Goal: Task Accomplishment & Management: Manage account settings

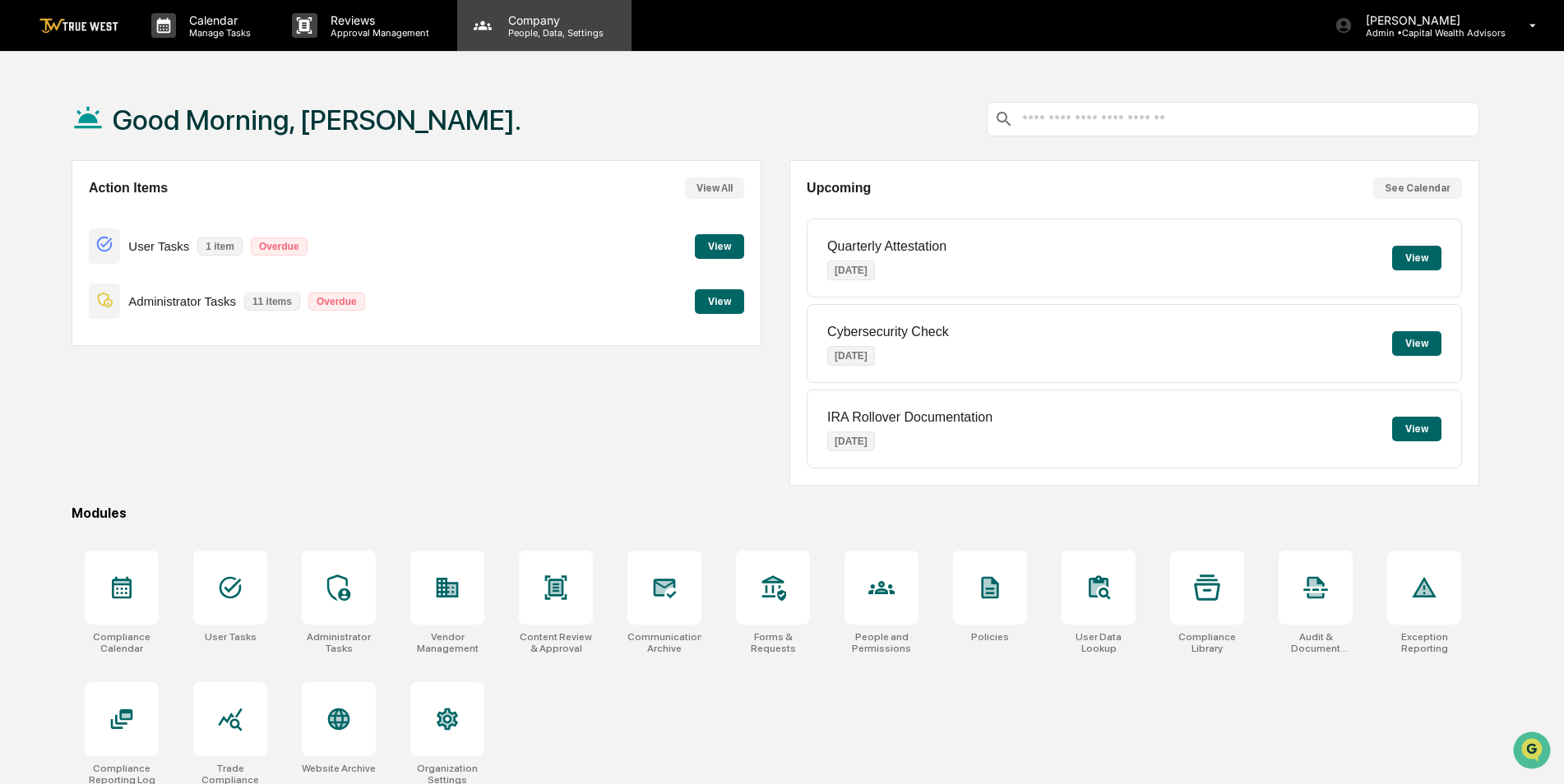
click at [528, 24] on p "Company" at bounding box center [554, 20] width 117 height 14
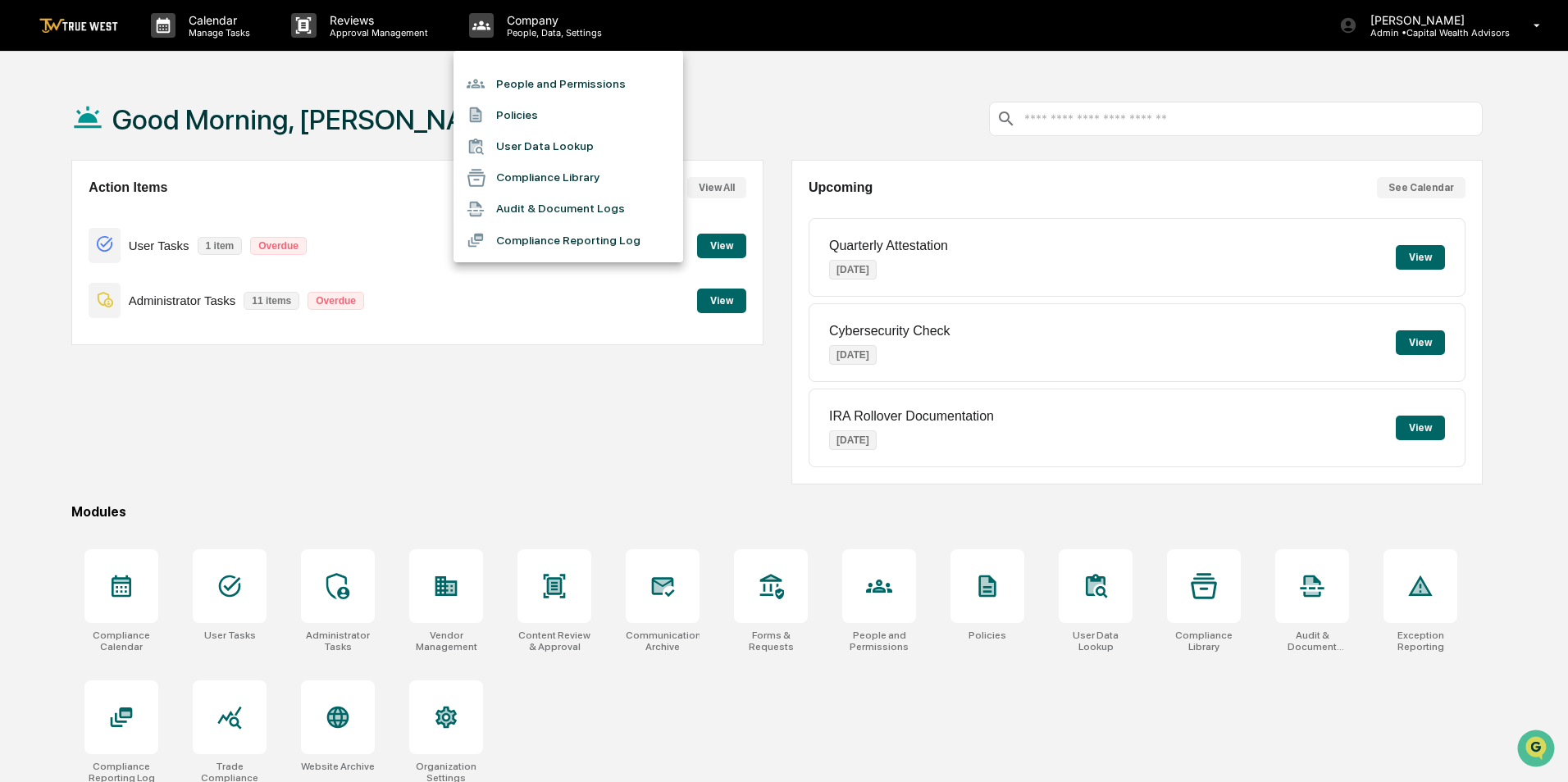
click at [514, 79] on li "People and Permissions" at bounding box center [569, 84] width 230 height 31
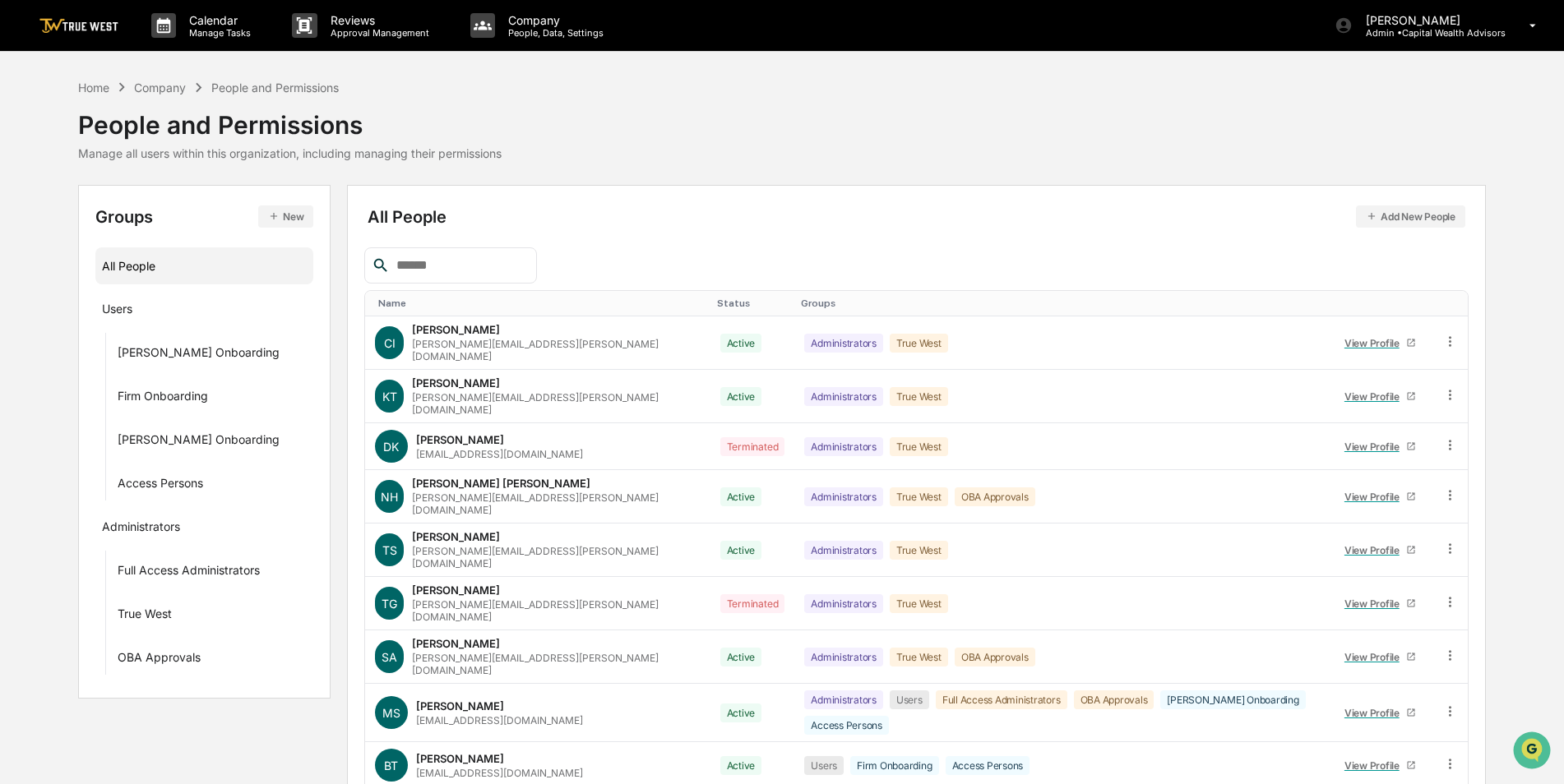
click at [281, 218] on button "New" at bounding box center [286, 216] width 55 height 22
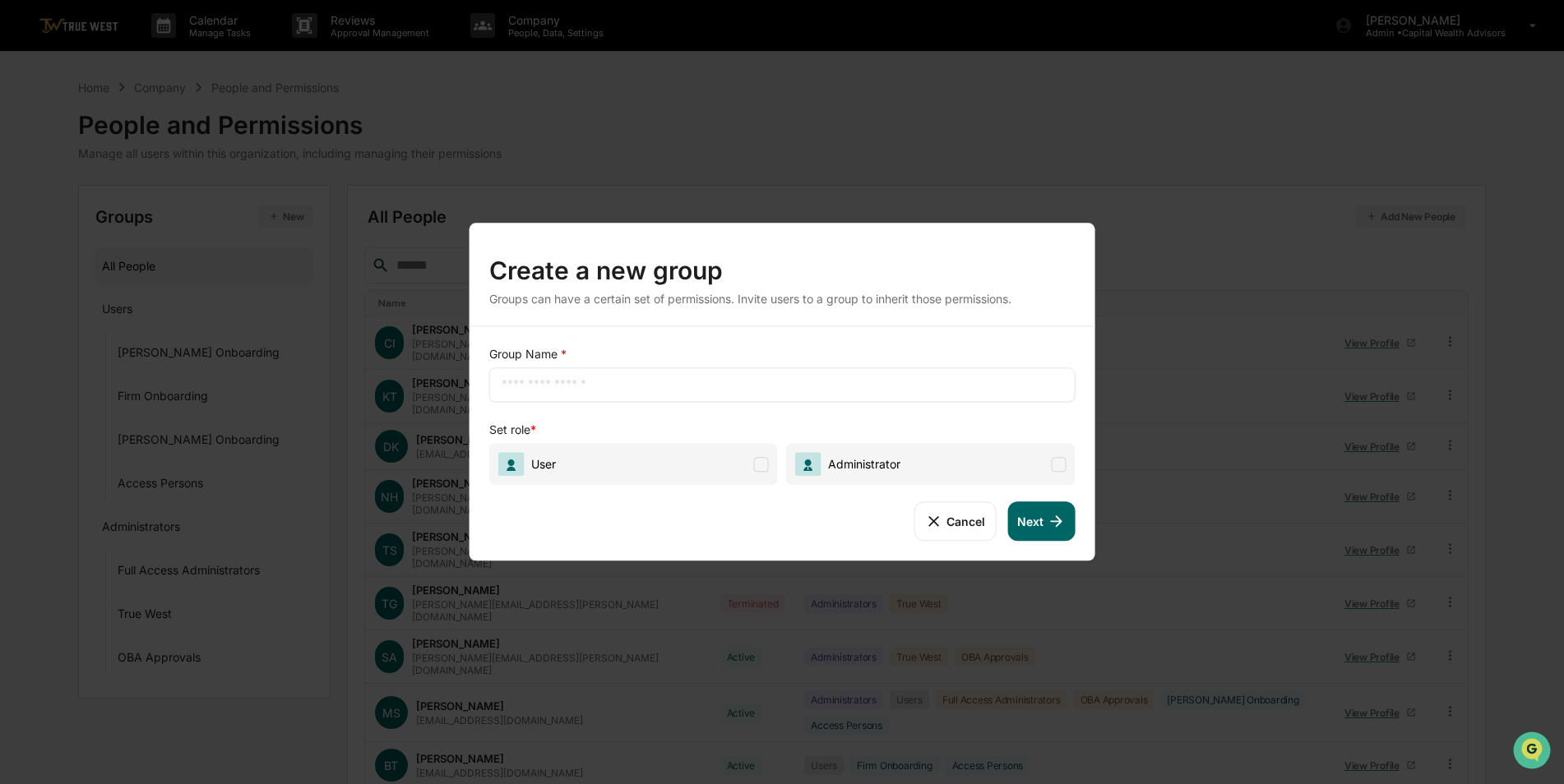
click at [565, 395] on div "​" at bounding box center [782, 385] width 586 height 35
click at [525, 384] on input "text" at bounding box center [782, 384] width 562 height 17
type input "********"
click at [641, 459] on span "User" at bounding box center [633, 464] width 289 height 42
click at [1037, 522] on button "Next" at bounding box center [1040, 520] width 67 height 39
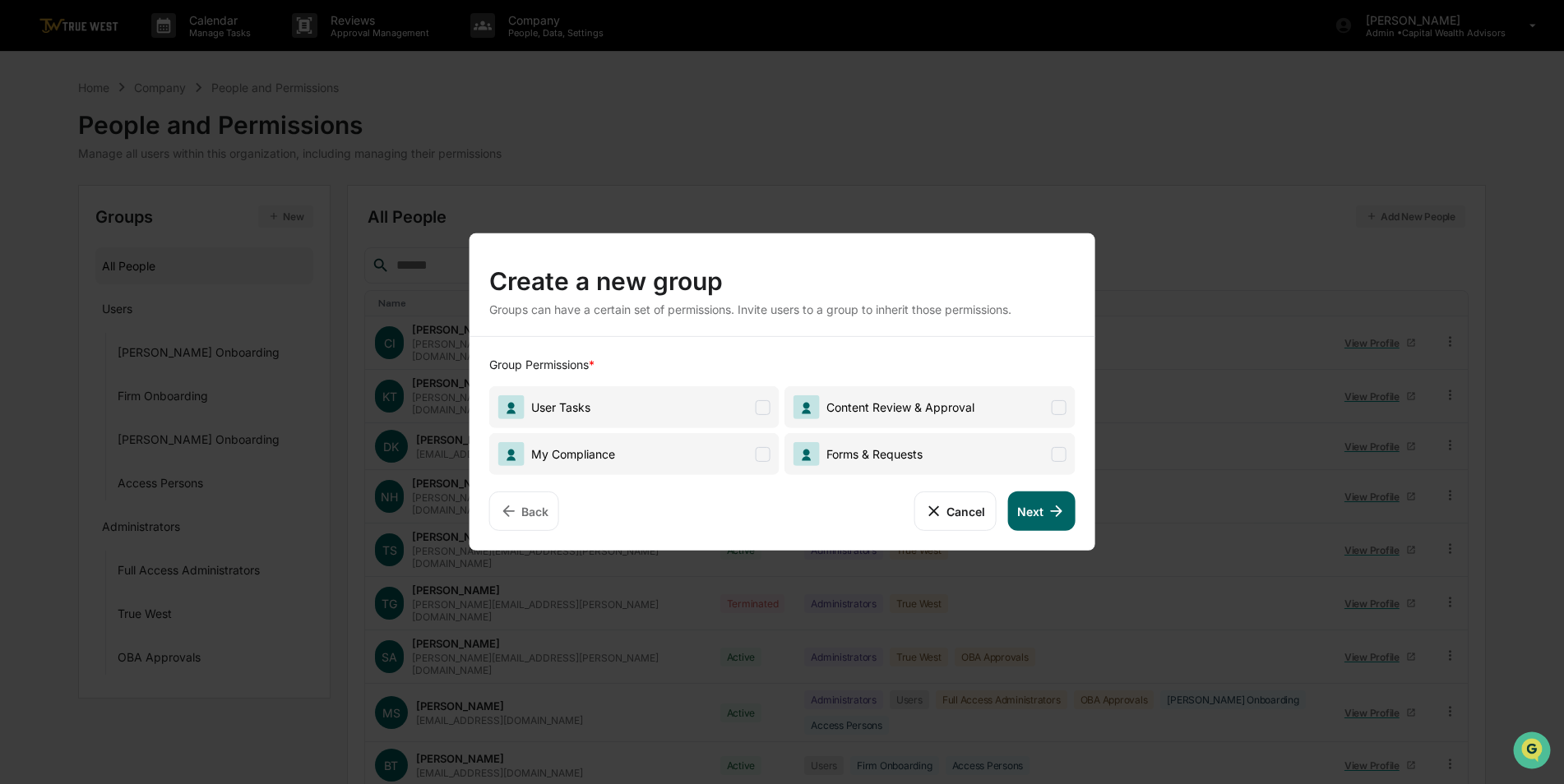
click at [726, 411] on span "User Tasks" at bounding box center [634, 408] width 290 height 42
click at [713, 450] on span "My Compliance" at bounding box center [634, 454] width 290 height 42
click at [884, 458] on span "Forms & Requests" at bounding box center [872, 454] width 103 height 14
click at [917, 392] on span "Content Review & Approval" at bounding box center [929, 408] width 290 height 42
click at [1048, 510] on icon at bounding box center [1056, 511] width 18 height 18
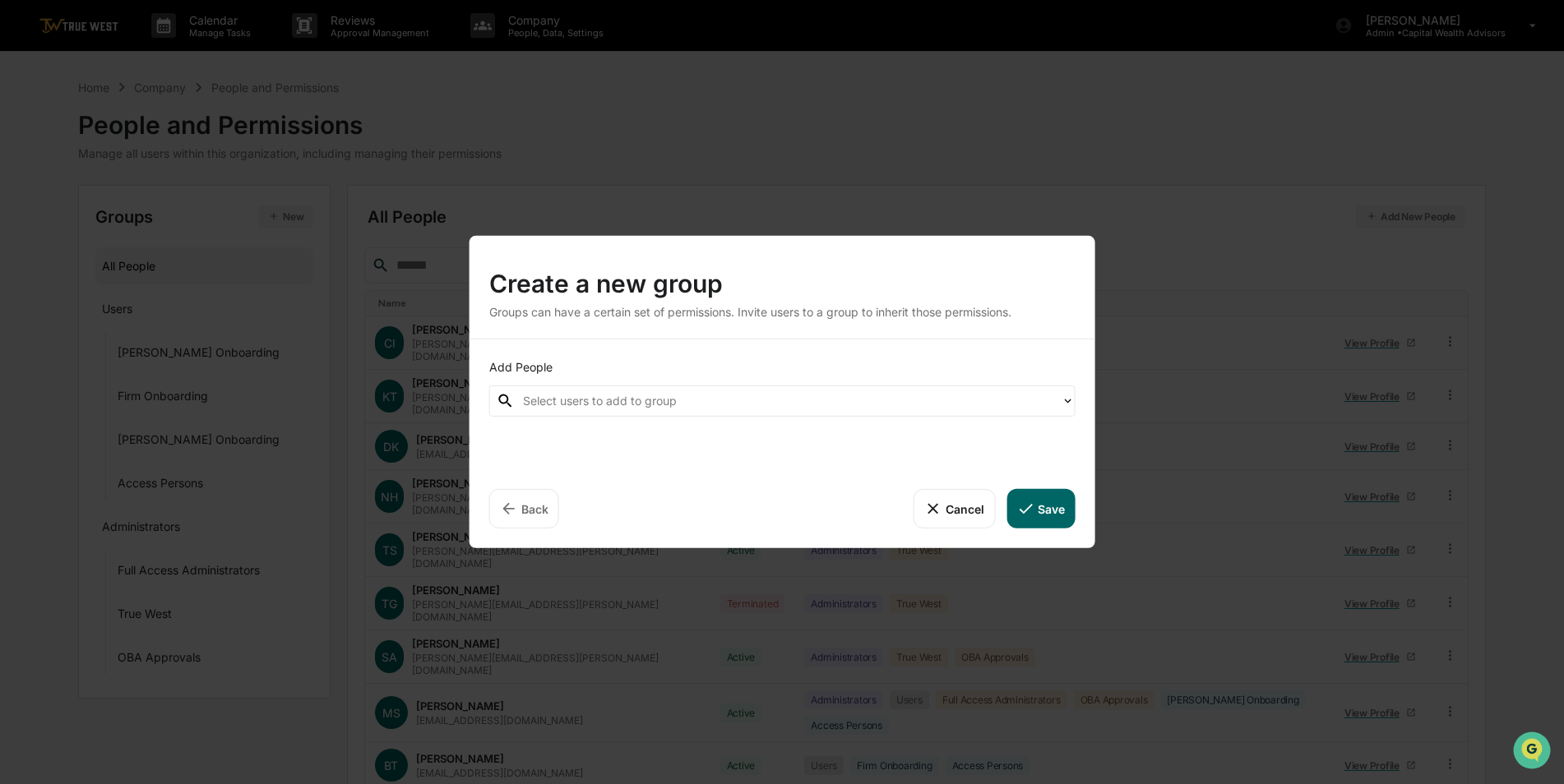
click at [631, 405] on div at bounding box center [788, 401] width 530 height 19
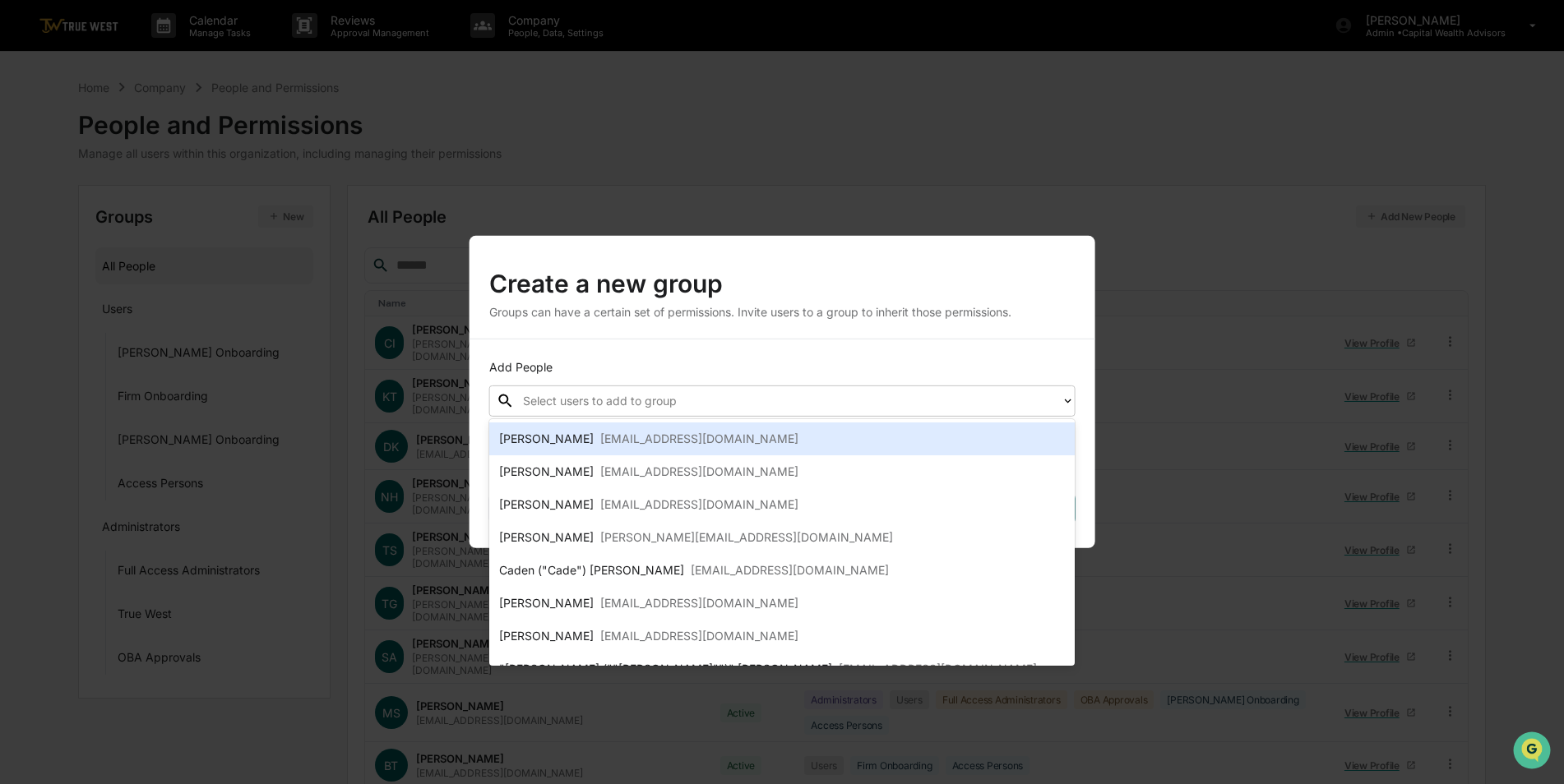
click at [621, 435] on div "[EMAIL_ADDRESS][DOMAIN_NAME]" at bounding box center [699, 439] width 198 height 20
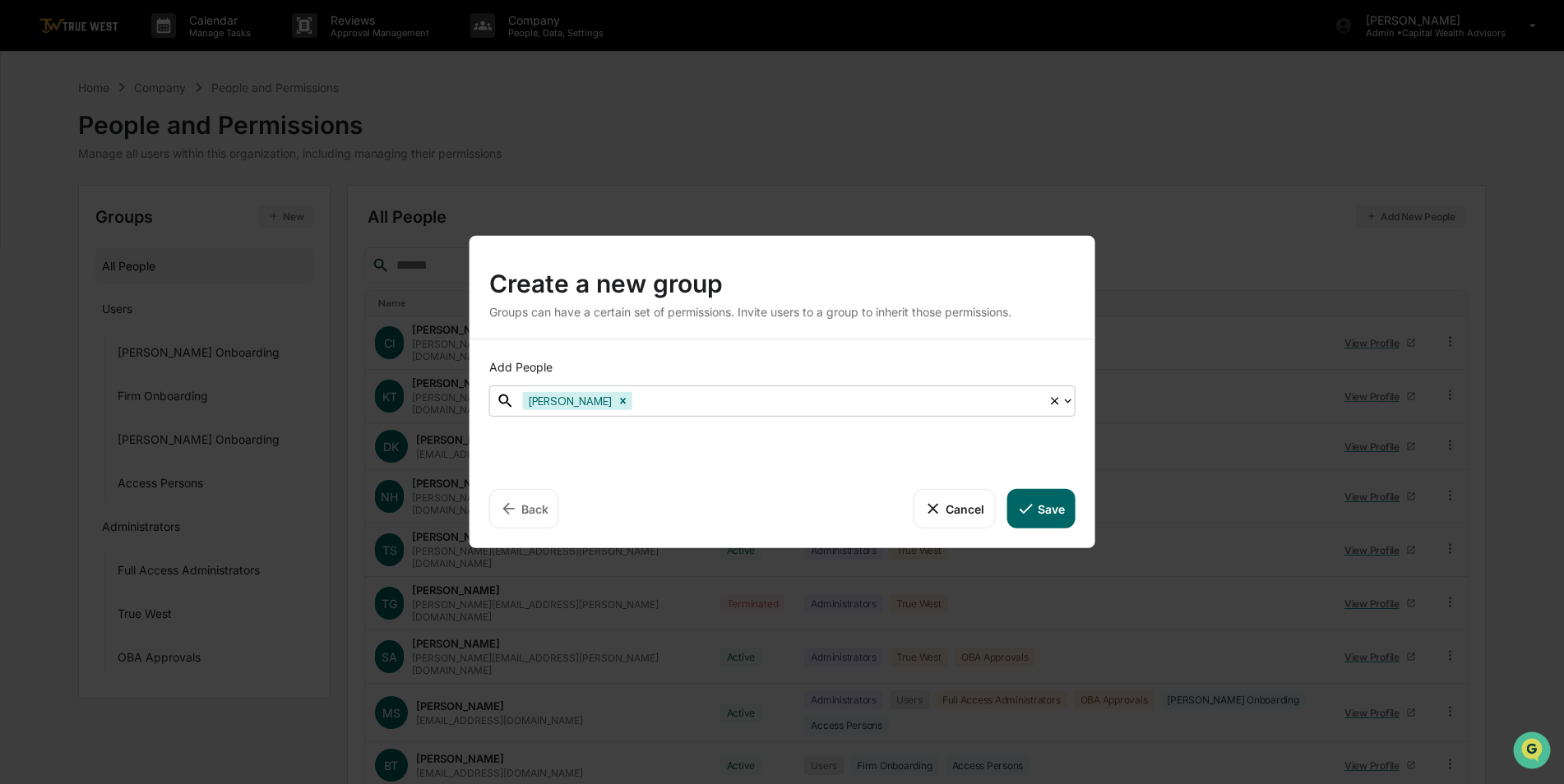
click at [675, 403] on div at bounding box center [837, 401] width 404 height 19
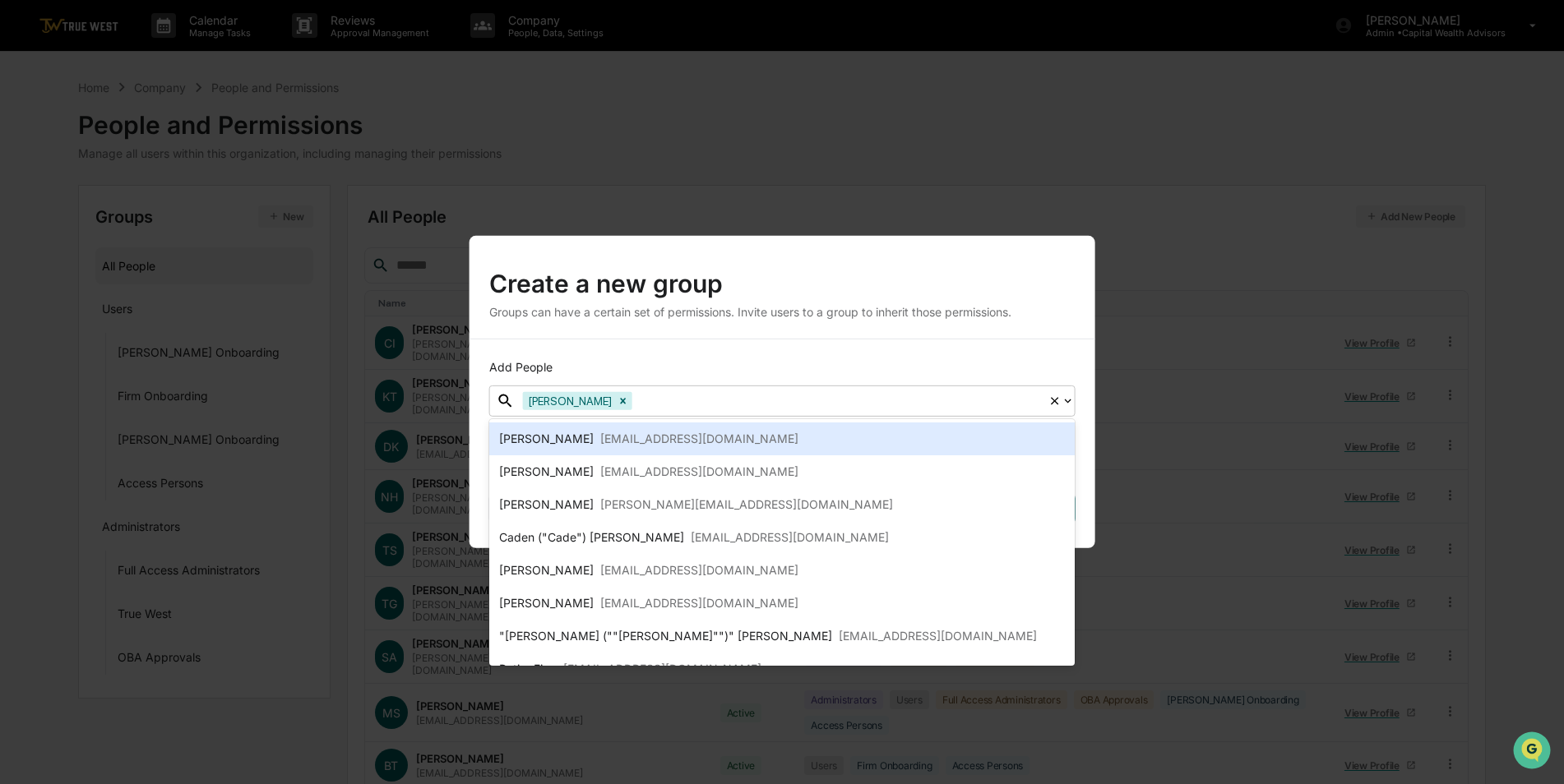
click at [698, 401] on div at bounding box center [837, 401] width 404 height 19
click at [692, 437] on div "[EMAIL_ADDRESS][DOMAIN_NAME]" at bounding box center [699, 439] width 198 height 20
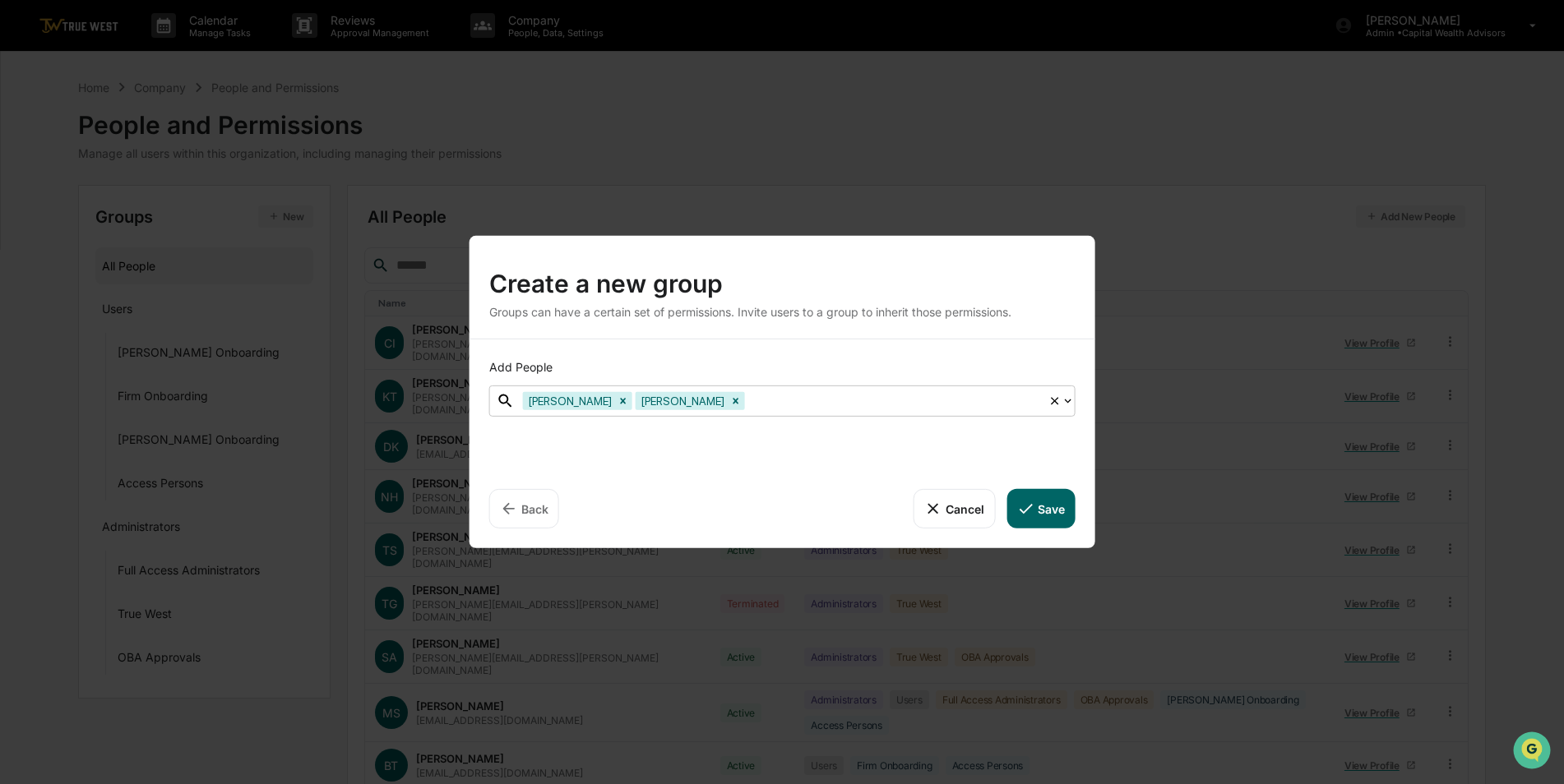
click at [799, 410] on div at bounding box center [894, 401] width 292 height 19
click at [803, 403] on div at bounding box center [894, 401] width 292 height 19
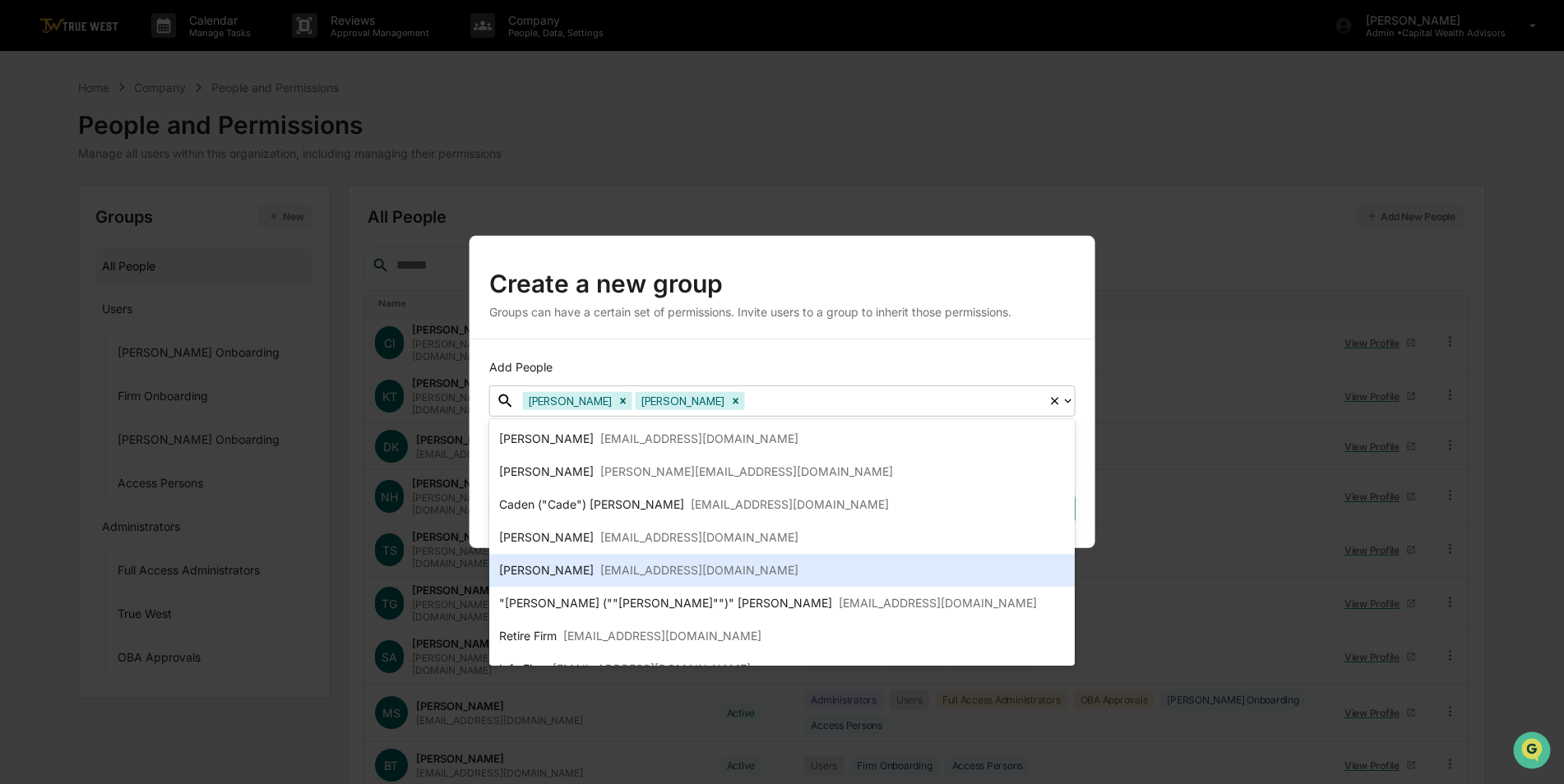
click at [708, 567] on div "[EMAIL_ADDRESS][DOMAIN_NAME]" at bounding box center [699, 570] width 198 height 20
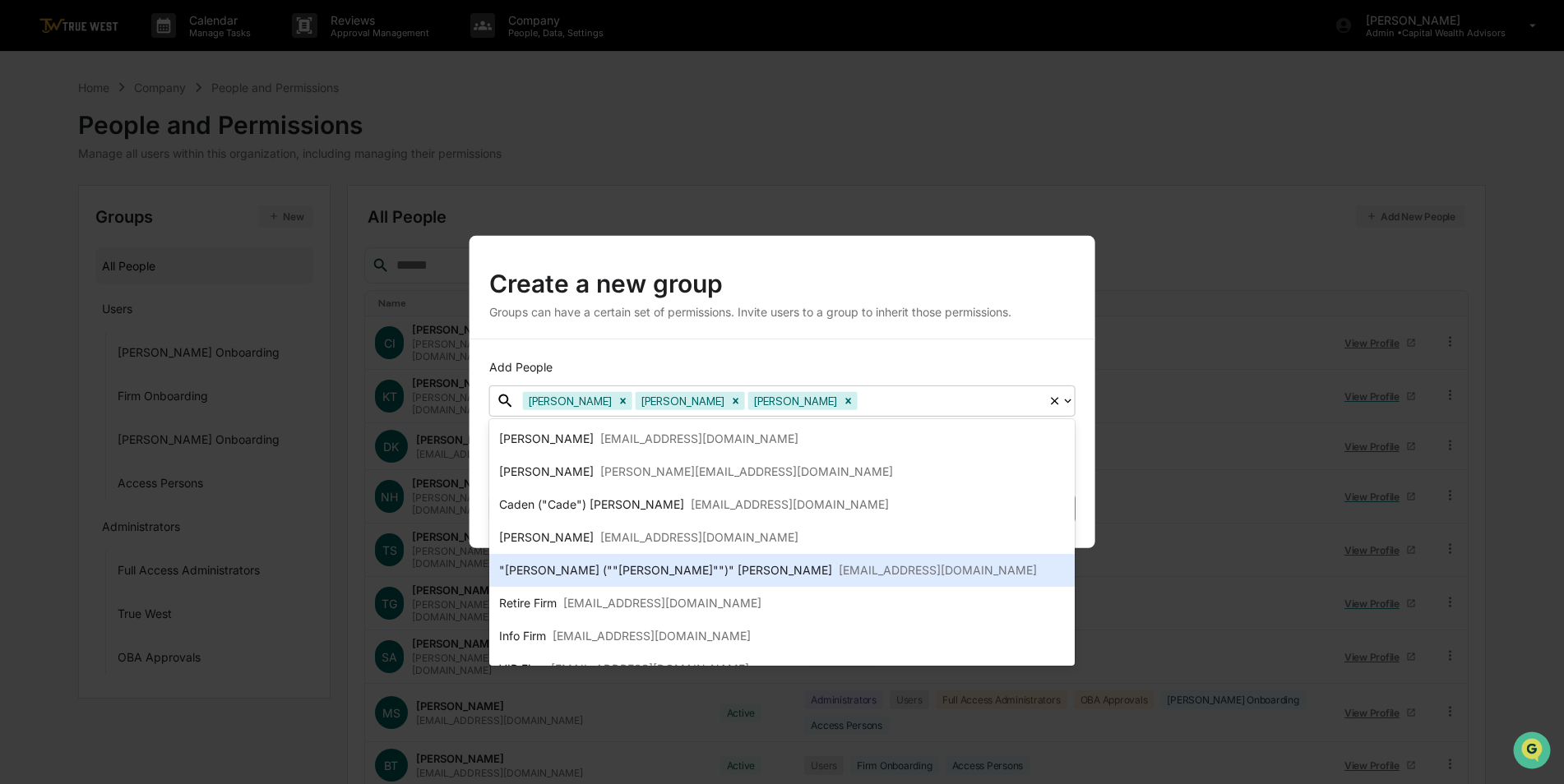
click at [838, 571] on div "[EMAIL_ADDRESS][DOMAIN_NAME]" at bounding box center [937, 570] width 198 height 20
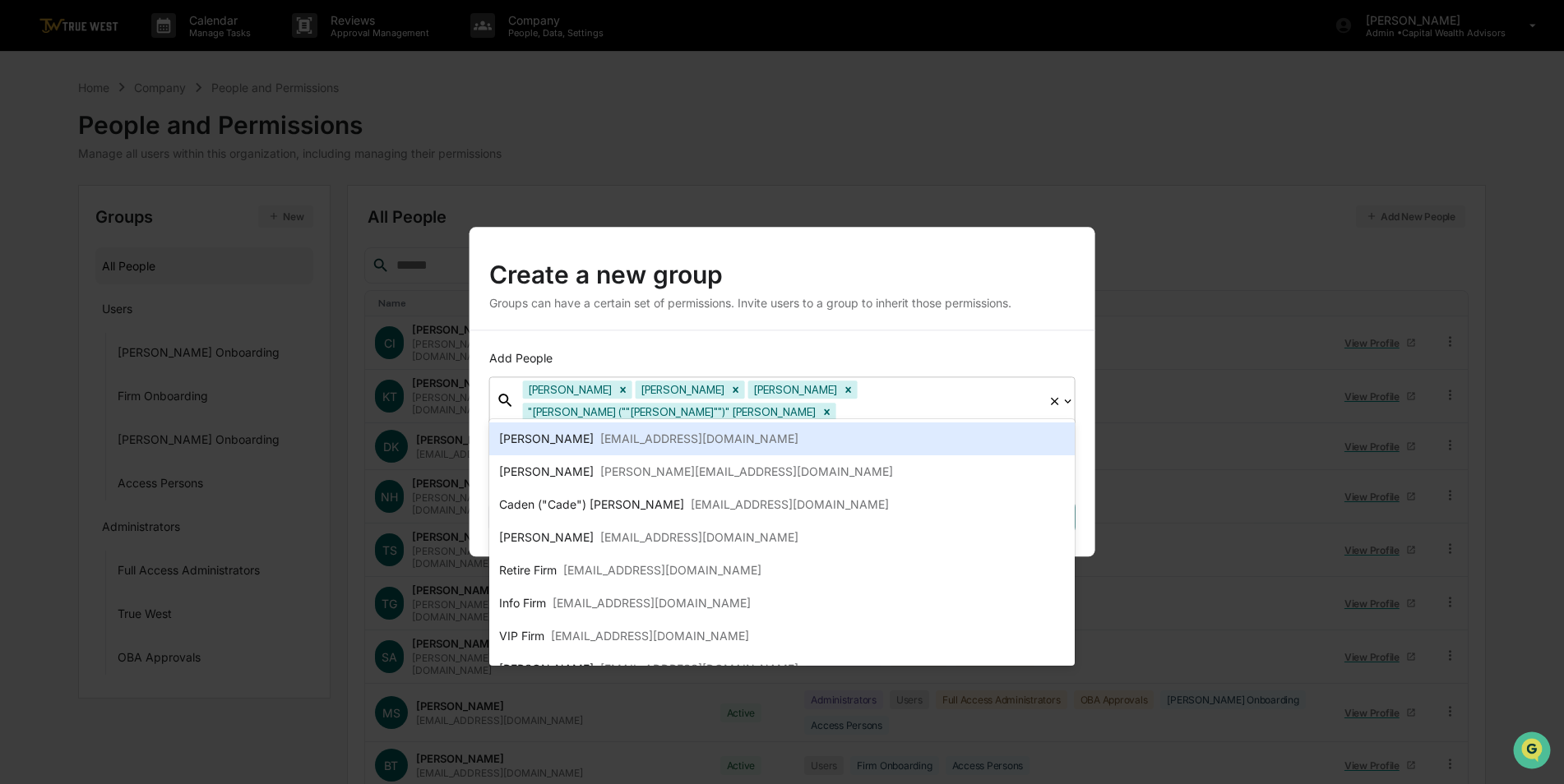
click at [779, 363] on div "Add People" at bounding box center [782, 358] width 586 height 17
click at [844, 306] on div "Groups can have a certain set of permissions. Invite users to a group to inheri…" at bounding box center [782, 303] width 586 height 14
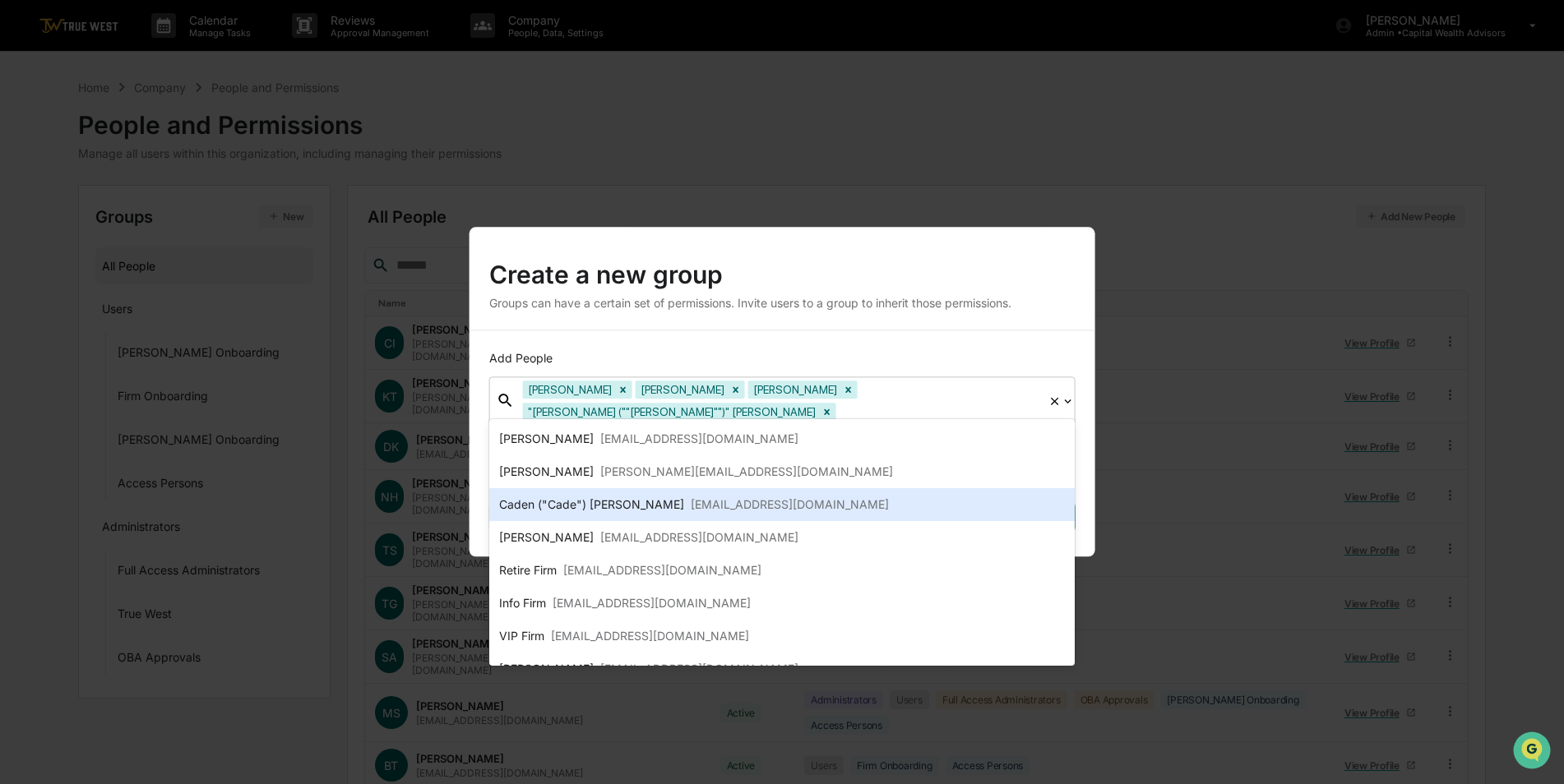
click at [604, 505] on div "Caden ("Cade") [PERSON_NAME]" at bounding box center [592, 505] width 185 height 20
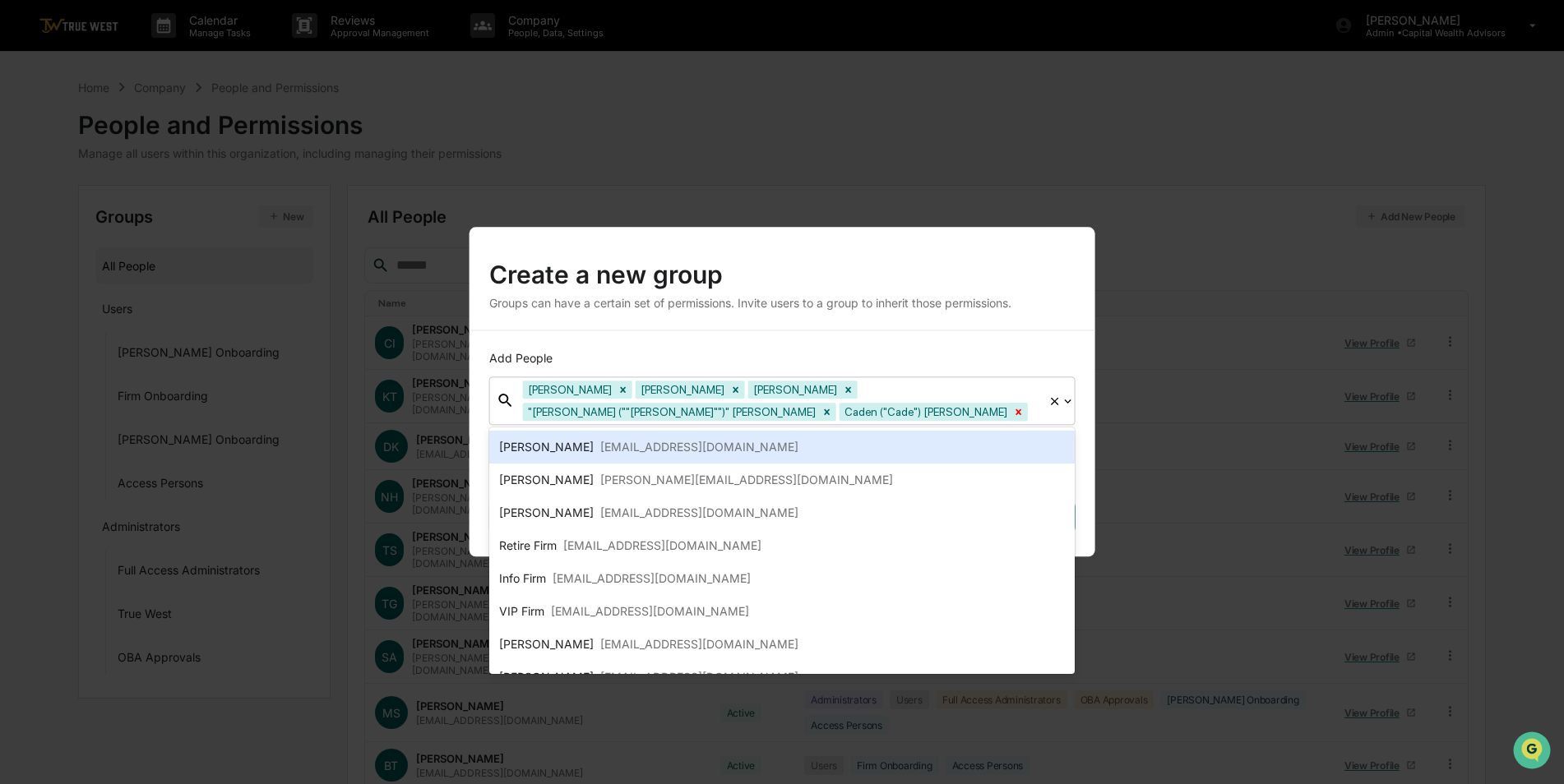
click at [1016, 414] on icon at bounding box center [1019, 411] width 6 height 6
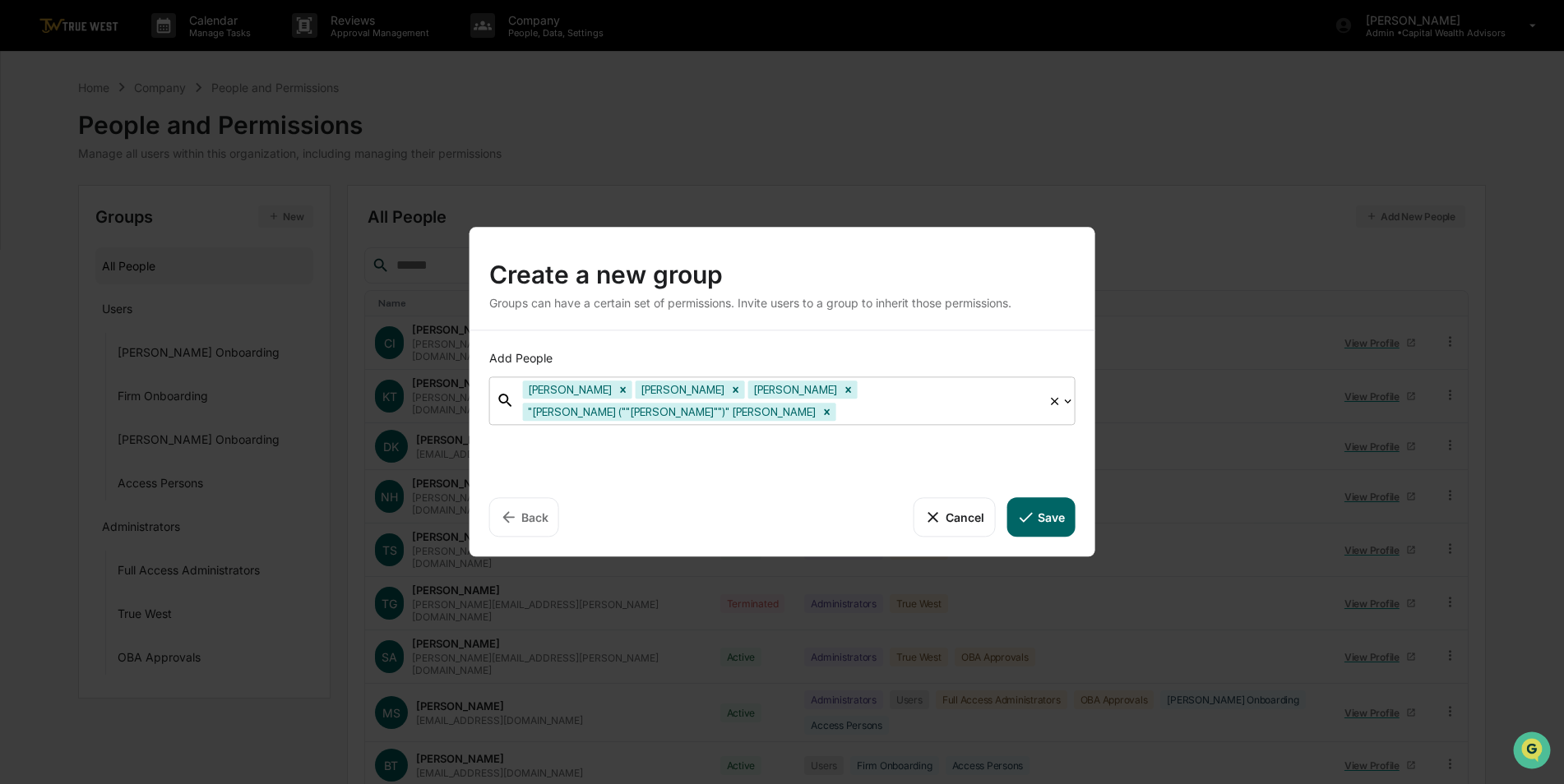
click at [1049, 513] on button "Save" at bounding box center [1041, 517] width 68 height 39
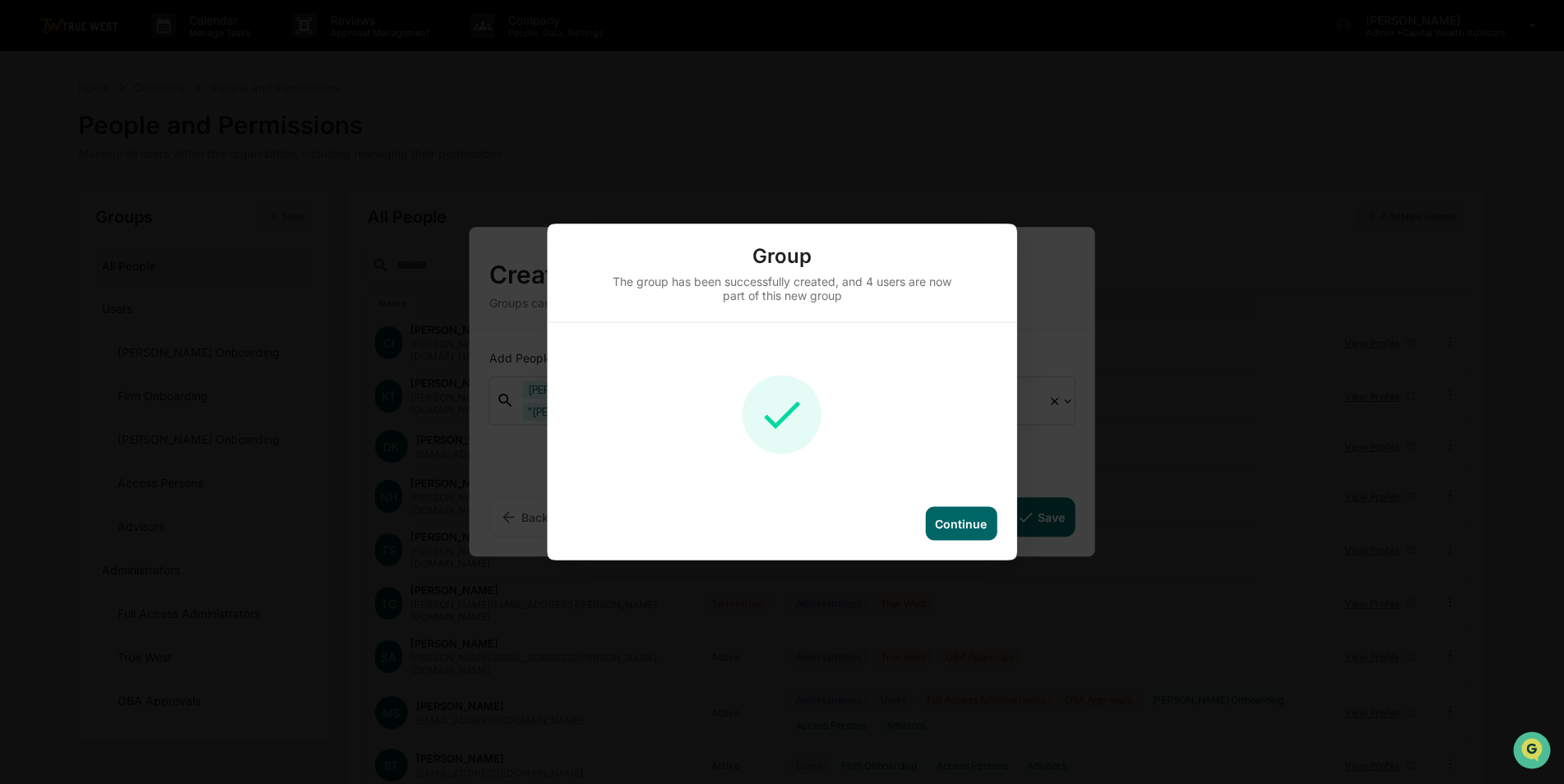
click at [977, 524] on div "Continue" at bounding box center [961, 524] width 52 height 14
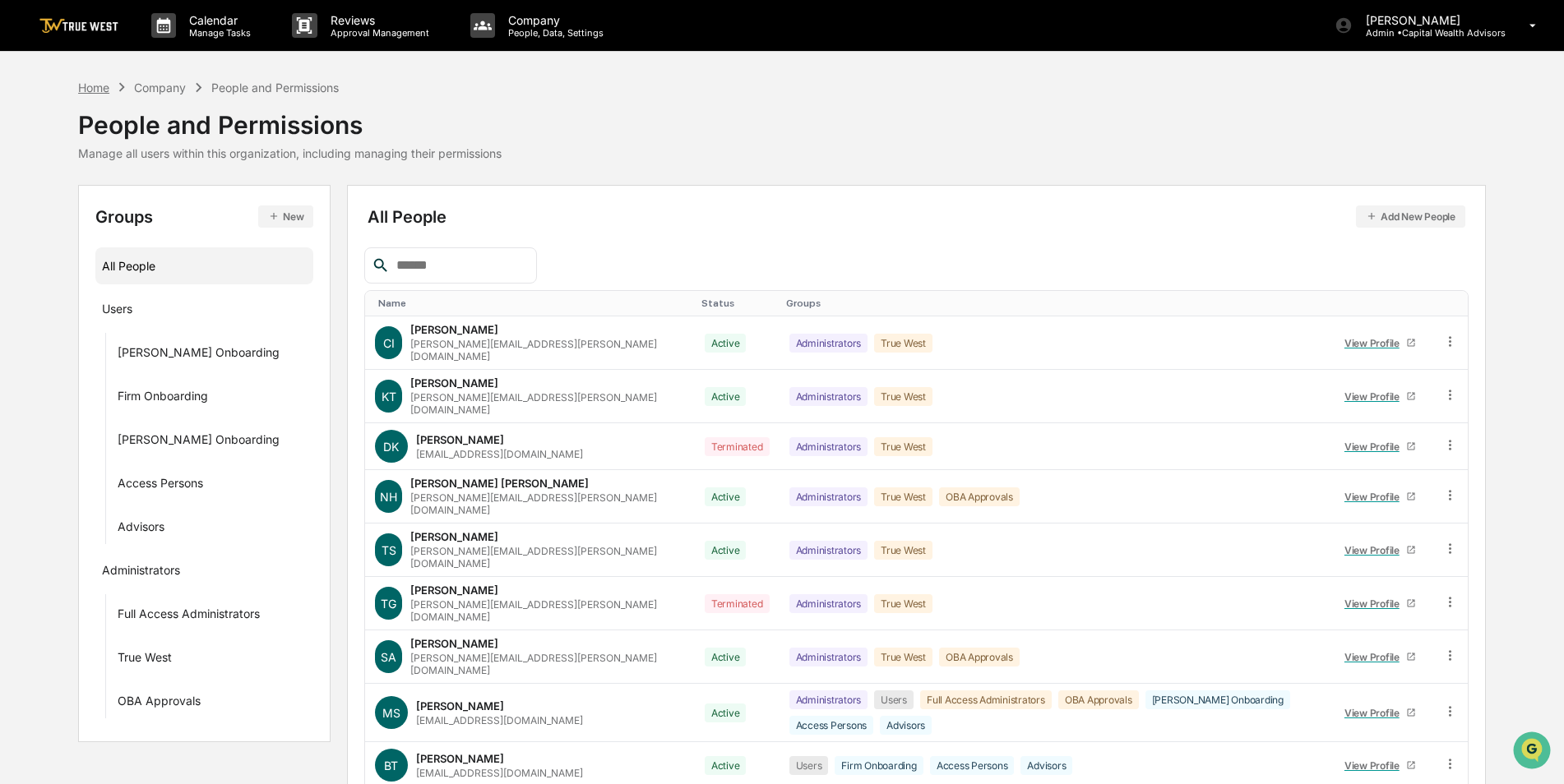
click at [92, 82] on div "Home" at bounding box center [93, 87] width 31 height 14
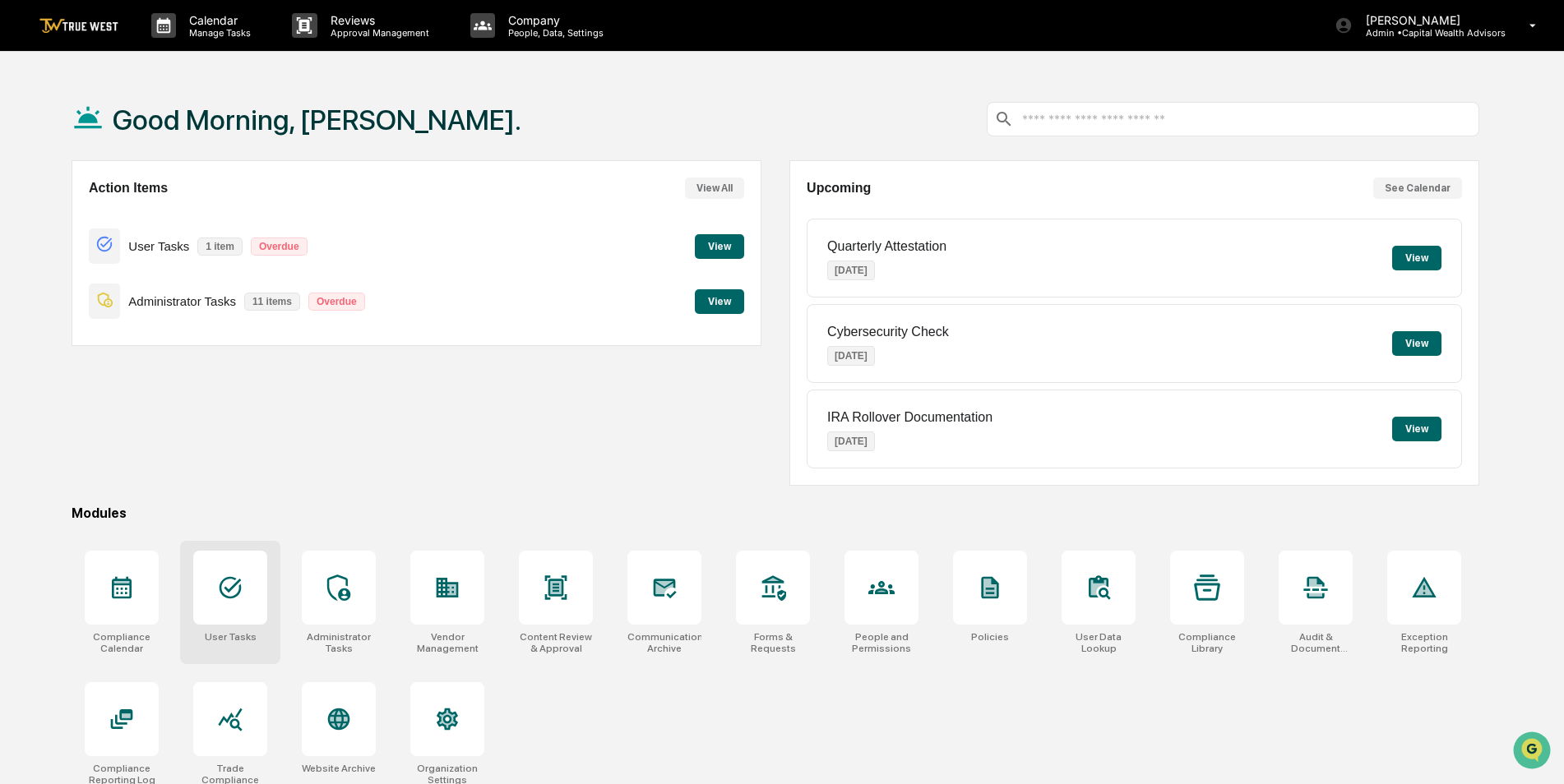
click at [210, 604] on div at bounding box center [230, 588] width 74 height 74
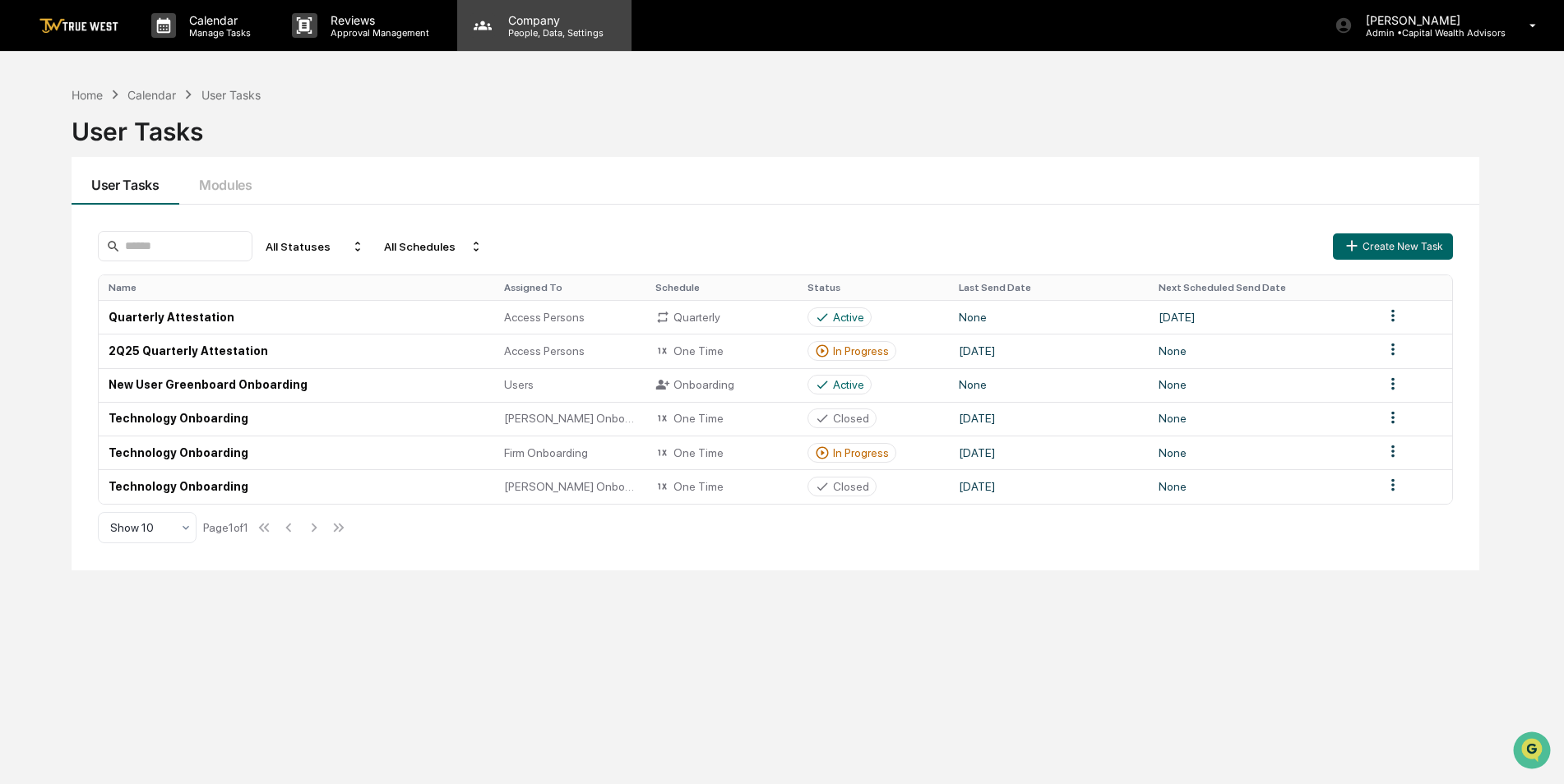
click at [549, 37] on p "People, Data, Settings" at bounding box center [554, 32] width 117 height 11
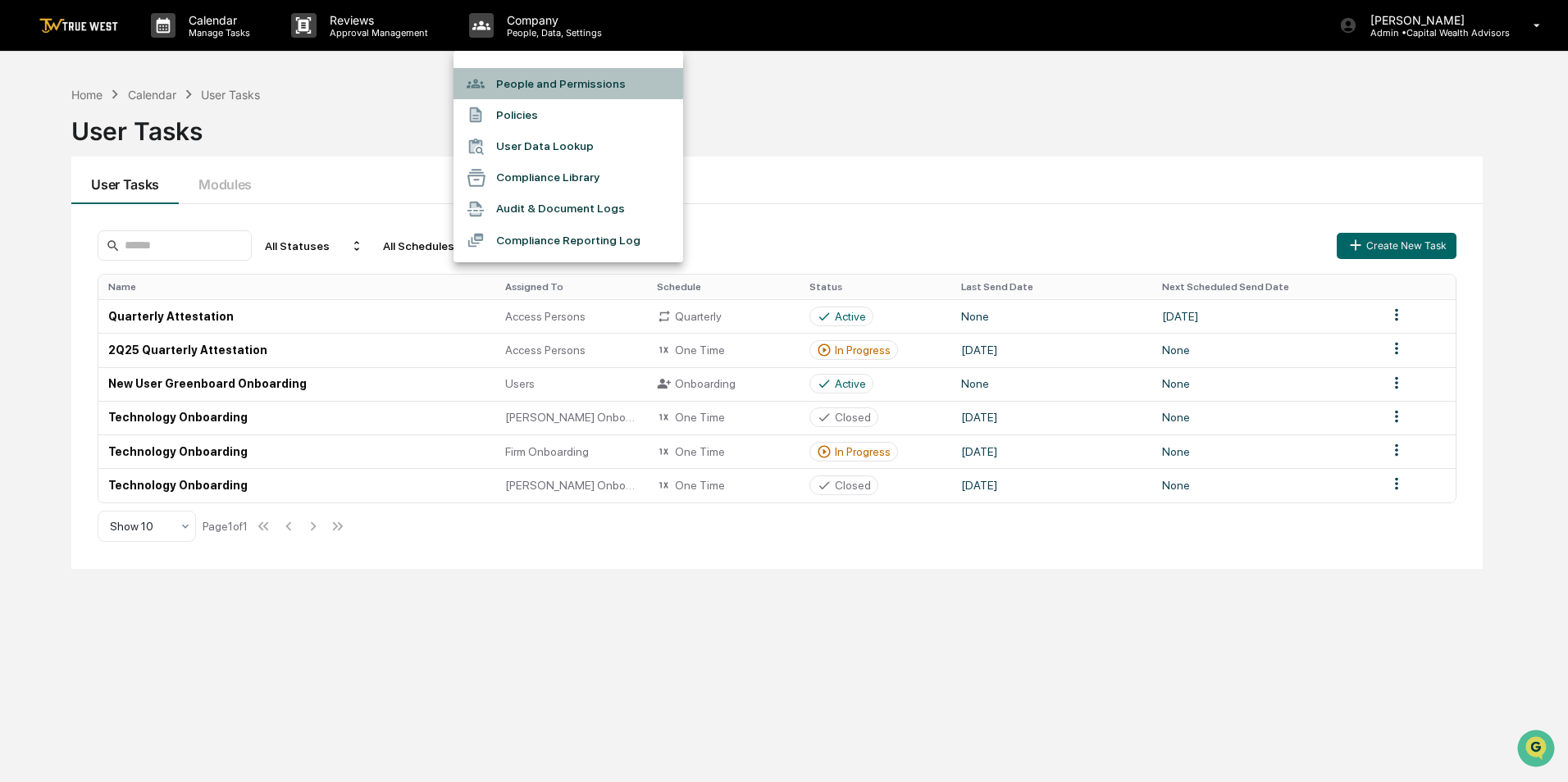
click at [540, 77] on li "People and Permissions" at bounding box center [569, 84] width 230 height 31
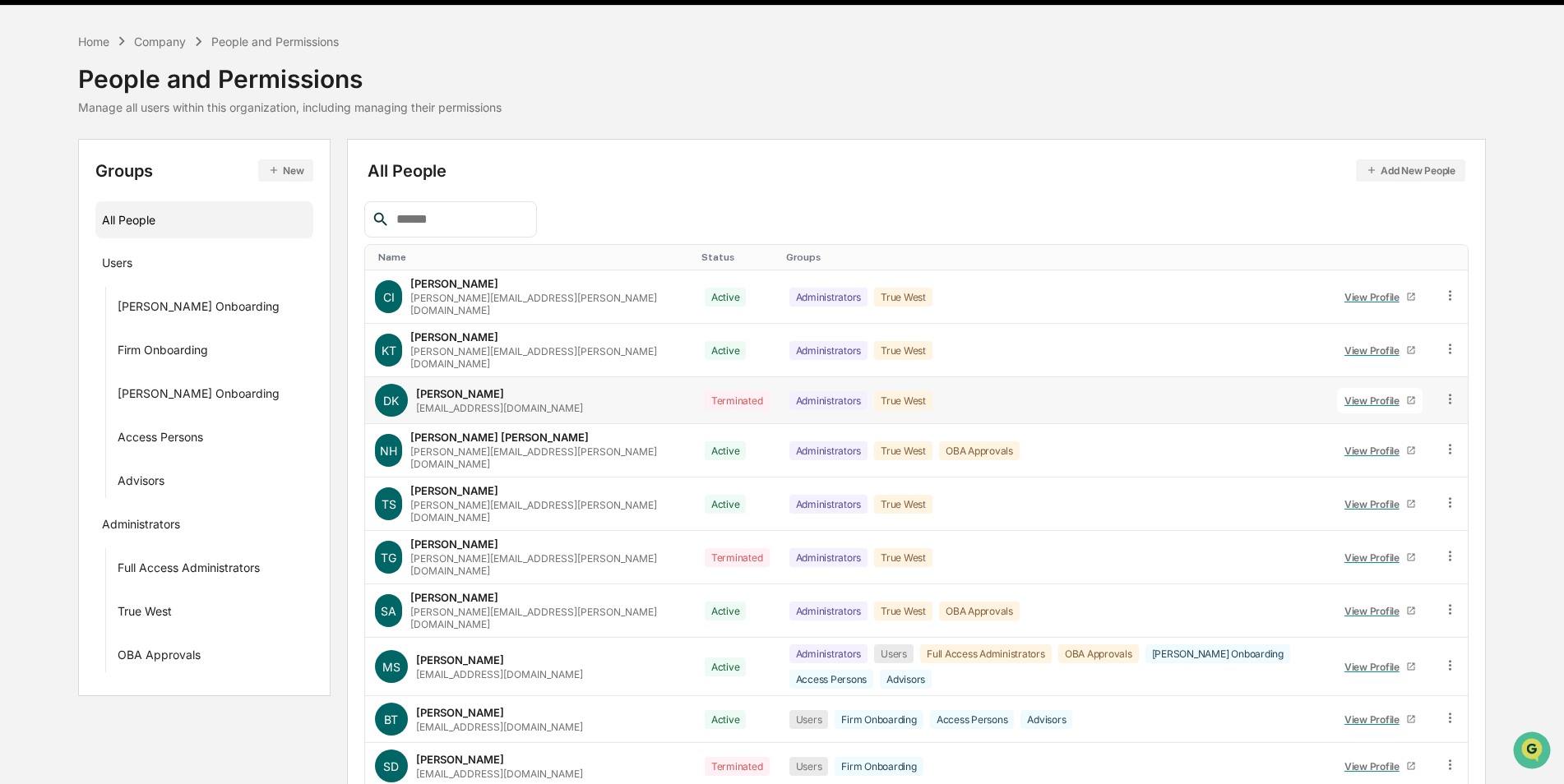
scroll to position [92, 0]
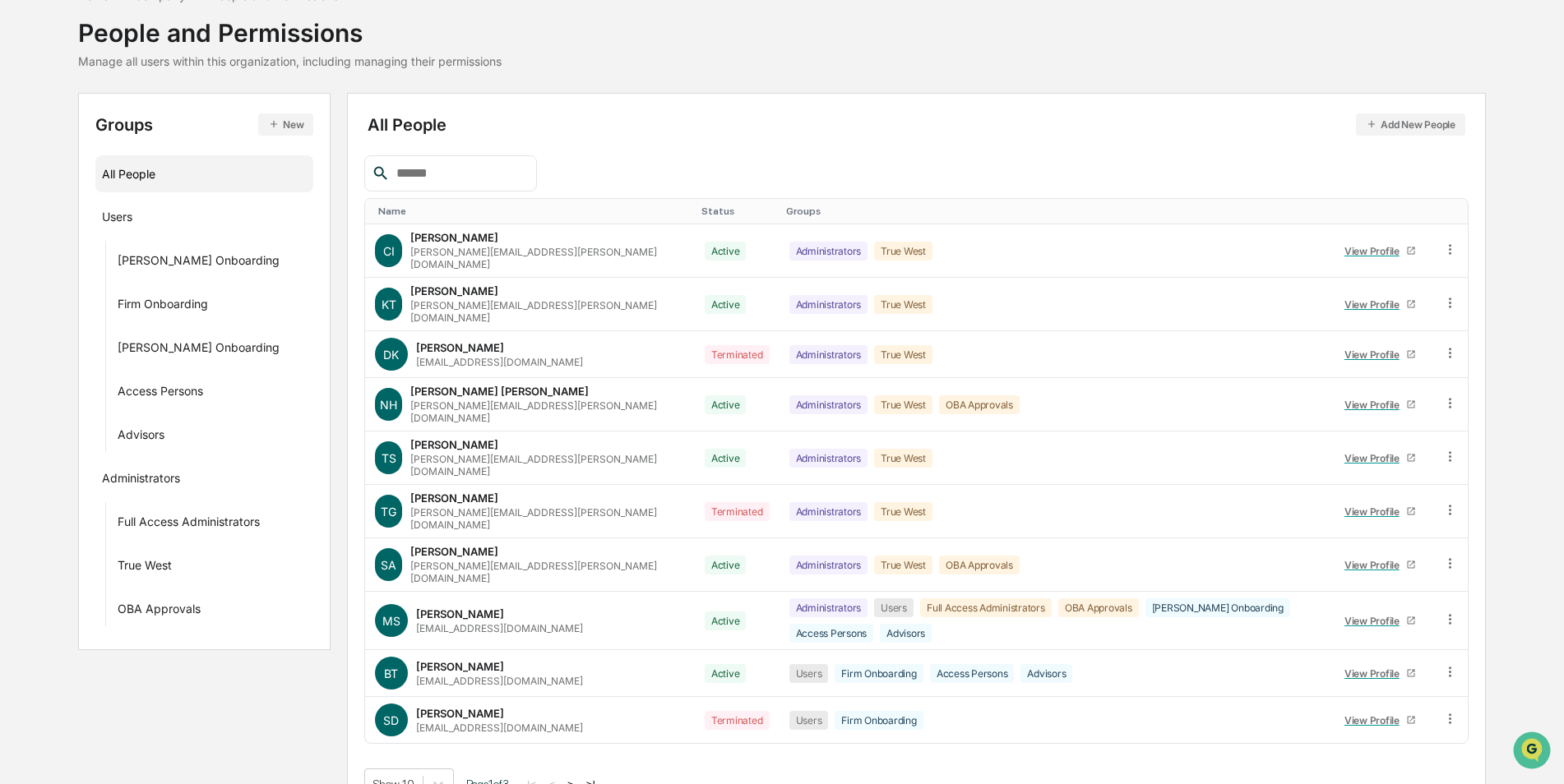
click at [579, 778] on button ">" at bounding box center [570, 785] width 17 height 14
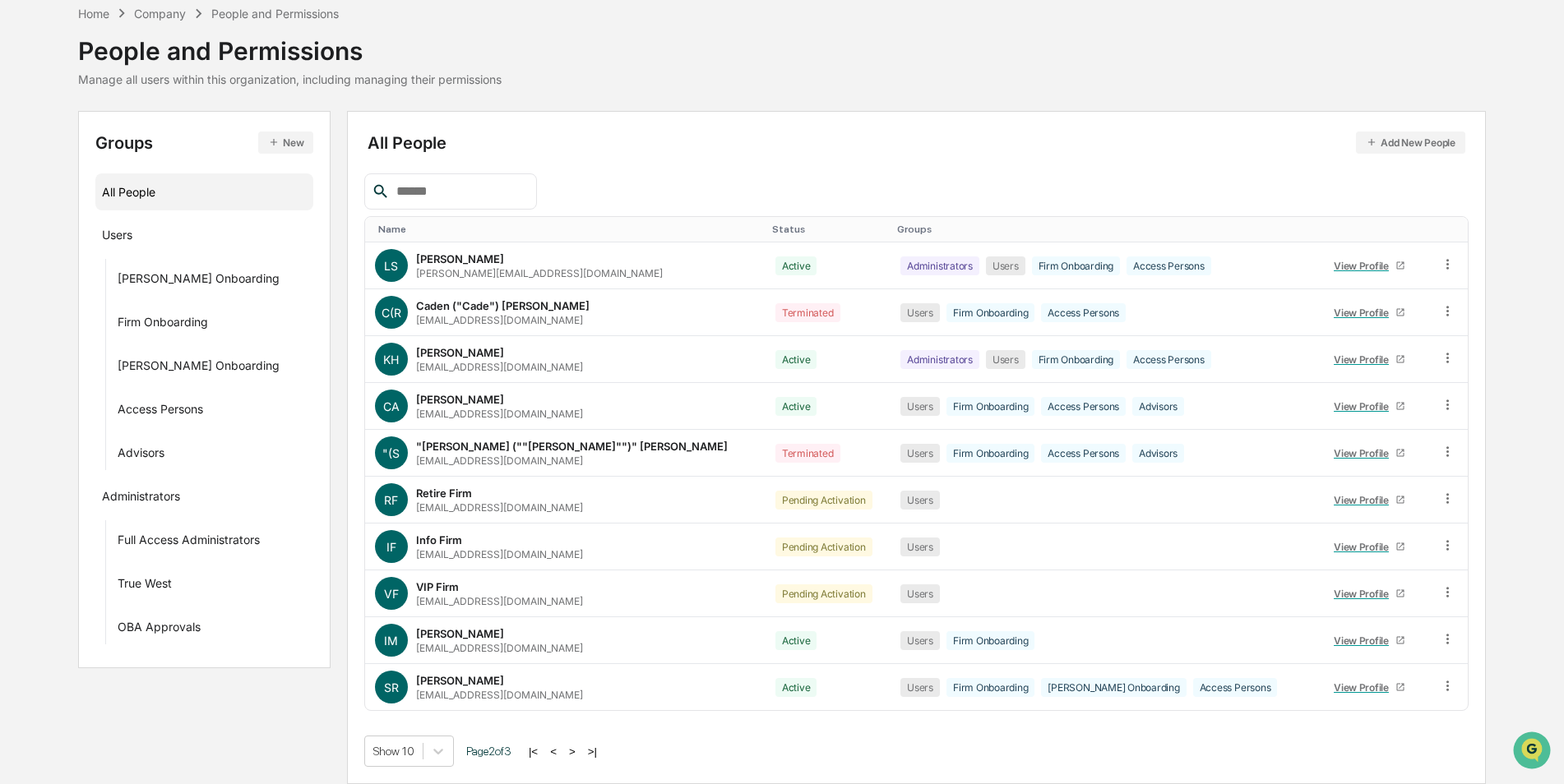
scroll to position [74, 0]
click at [185, 444] on div "Advisors ···" at bounding box center [212, 451] width 189 height 27
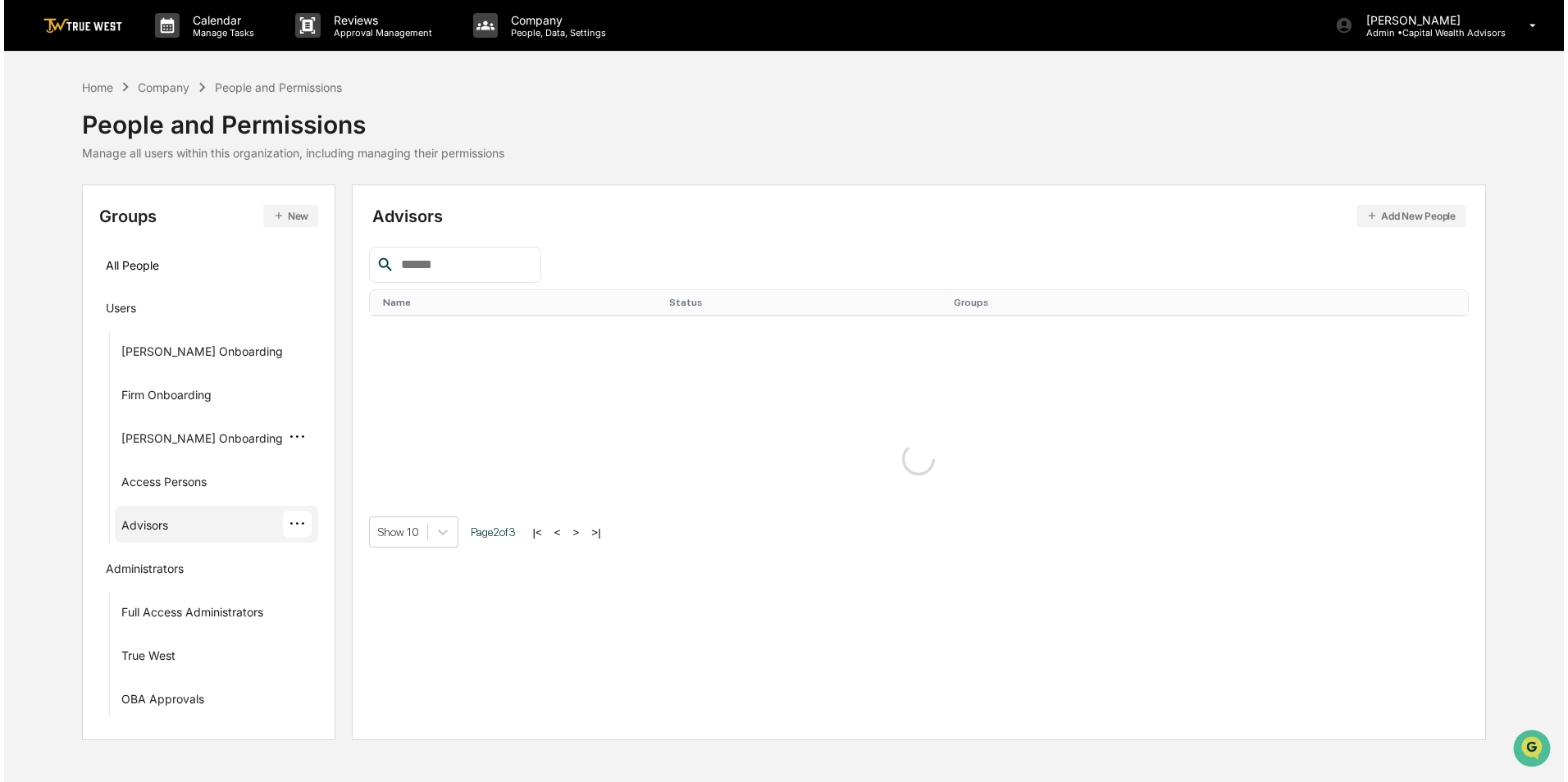
scroll to position [0, 0]
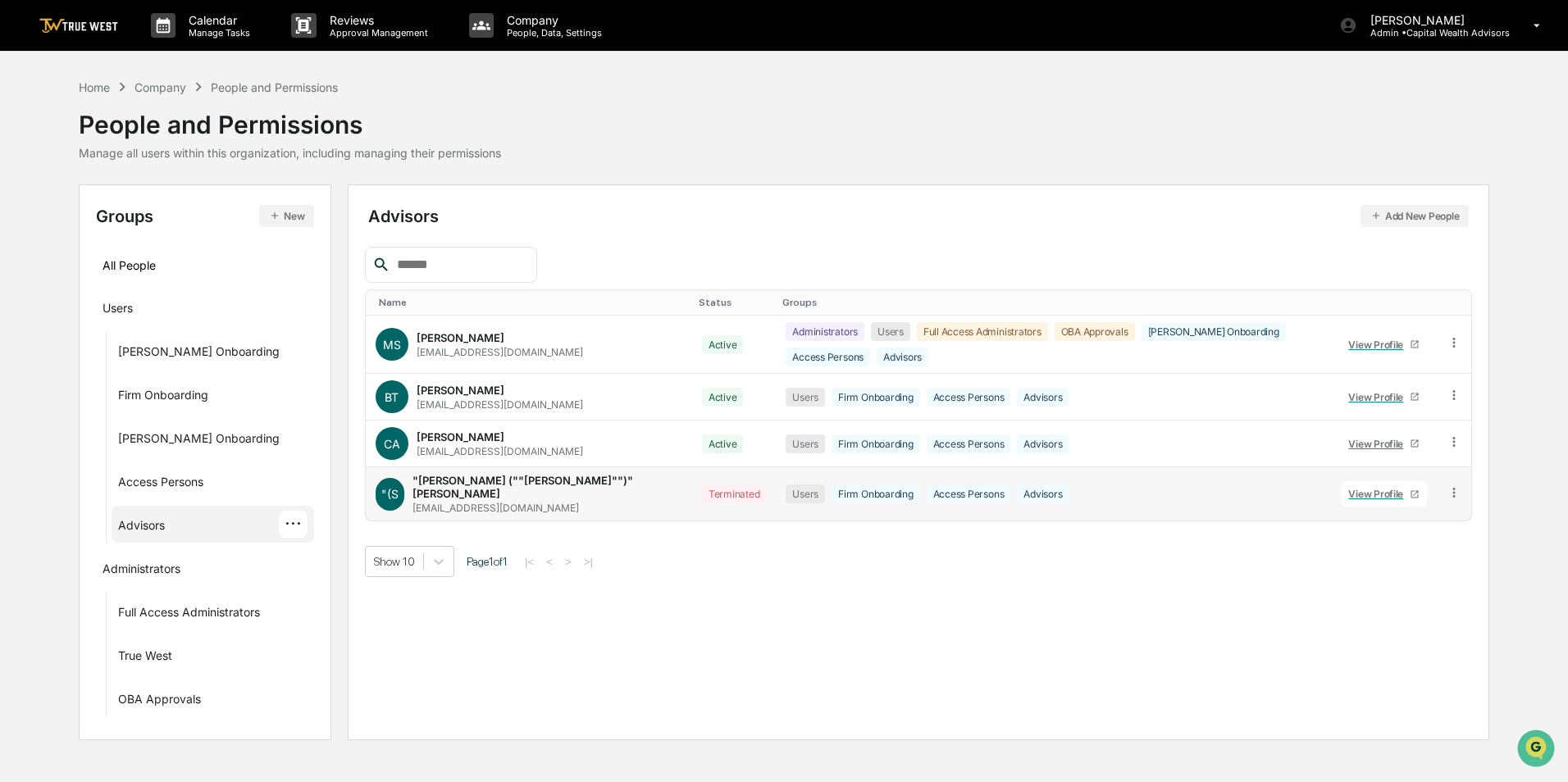
click at [1457, 485] on icon at bounding box center [1455, 493] width 16 height 16
click at [1409, 509] on div "Groups & Permissions" at bounding box center [1381, 519] width 136 height 20
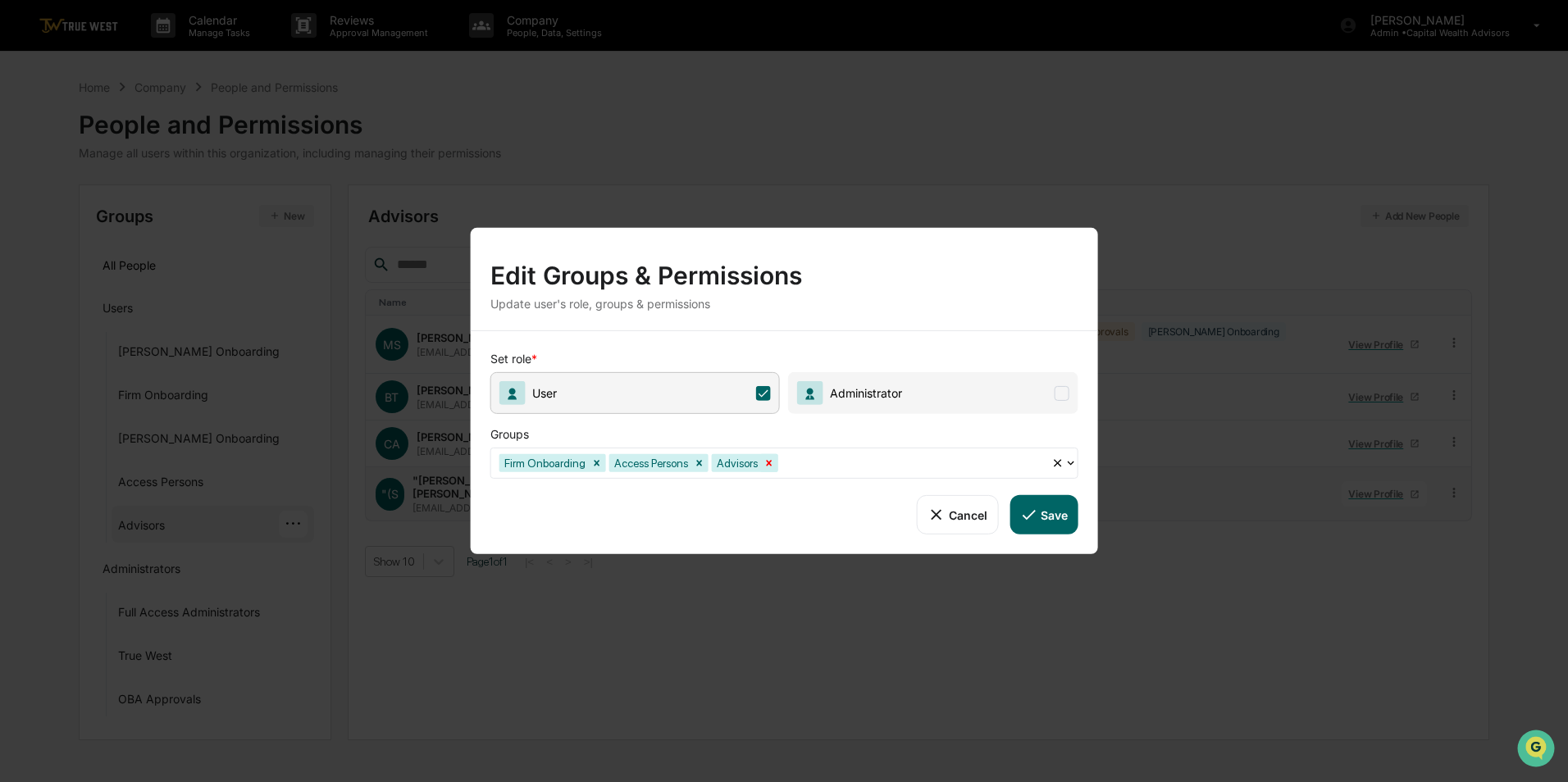
click at [765, 467] on icon "Remove Advisors" at bounding box center [769, 462] width 11 height 11
click at [700, 463] on icon "Remove Access Persons" at bounding box center [700, 462] width 11 height 11
click at [1050, 516] on button "Save" at bounding box center [1044, 515] width 68 height 39
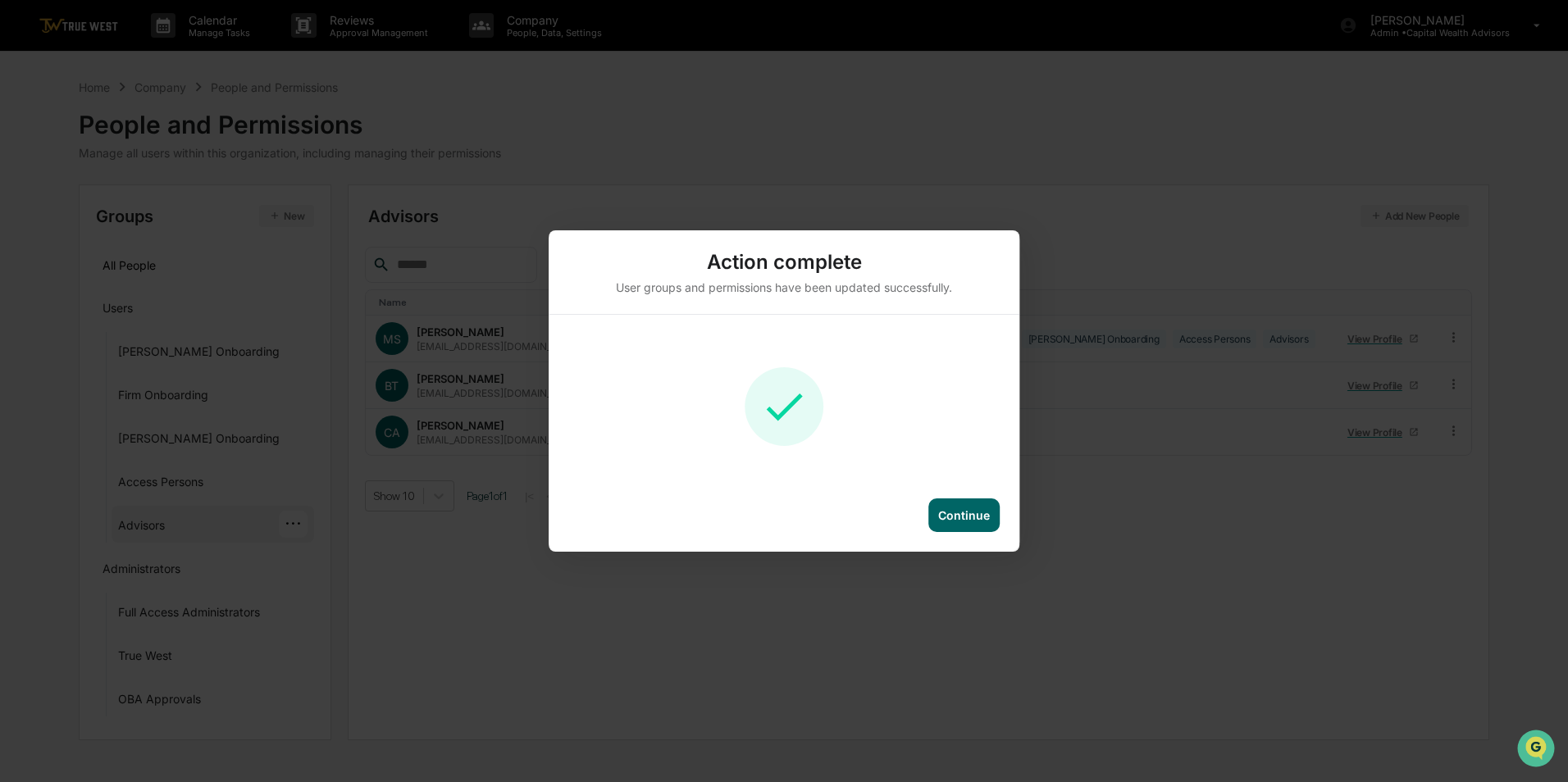
click at [964, 516] on div "Continue" at bounding box center [963, 516] width 51 height 14
